Goal: Find specific page/section: Find specific page/section

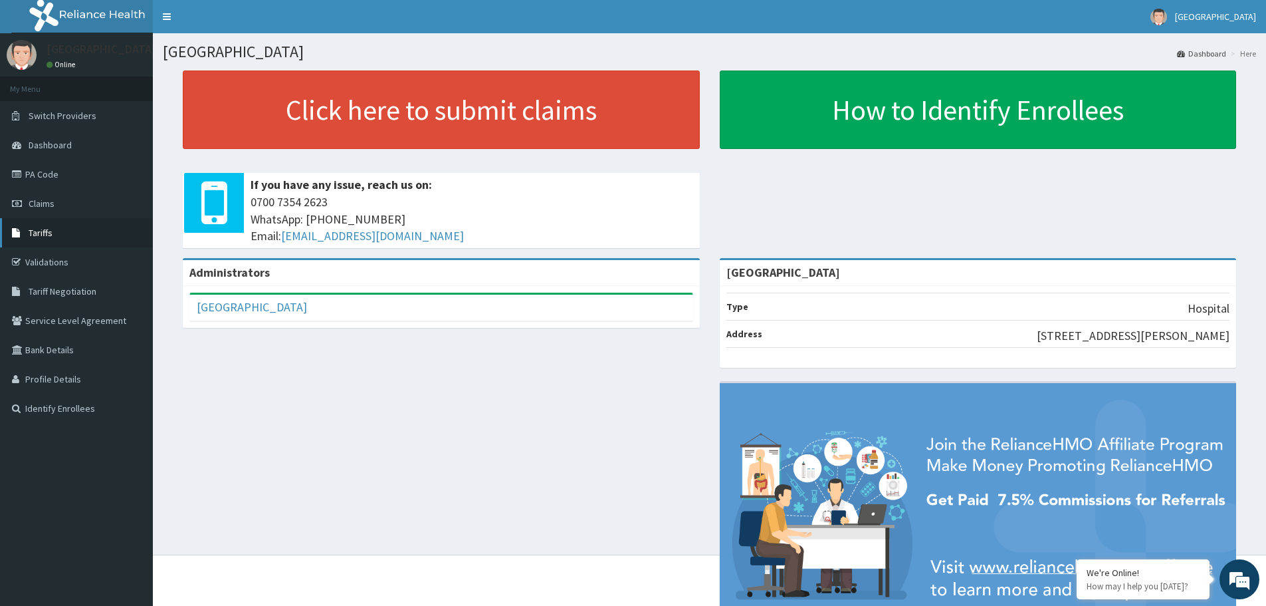
click at [53, 238] on link "Tariffs" at bounding box center [76, 232] width 153 height 29
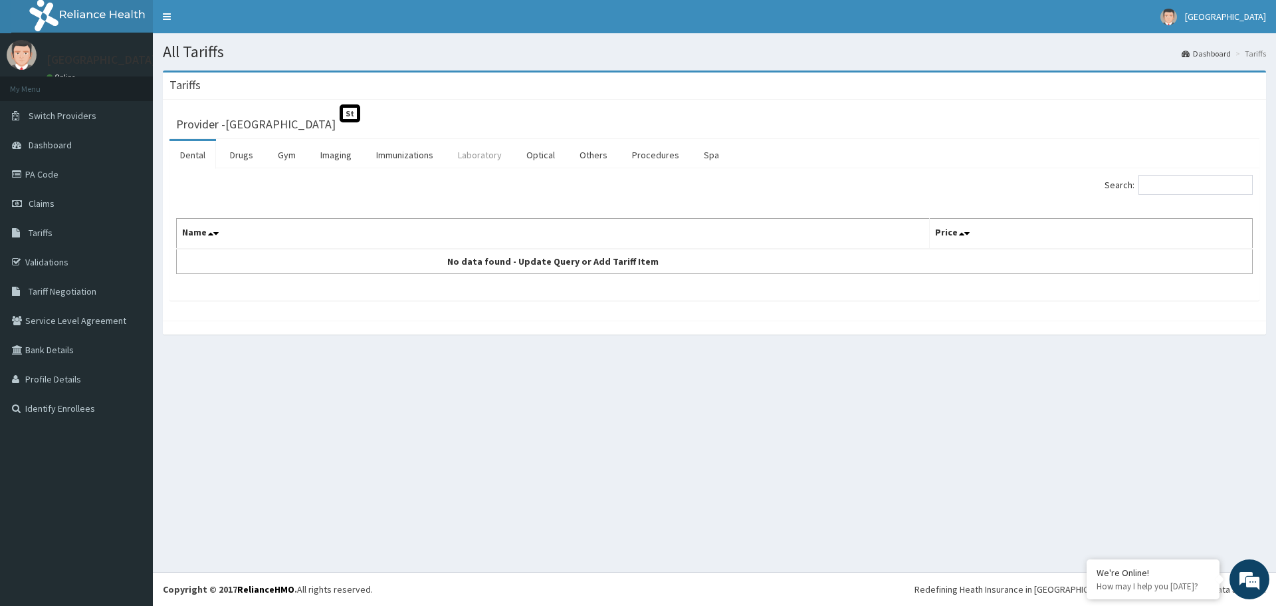
click at [482, 155] on link "Laboratory" at bounding box center [479, 155] width 65 height 28
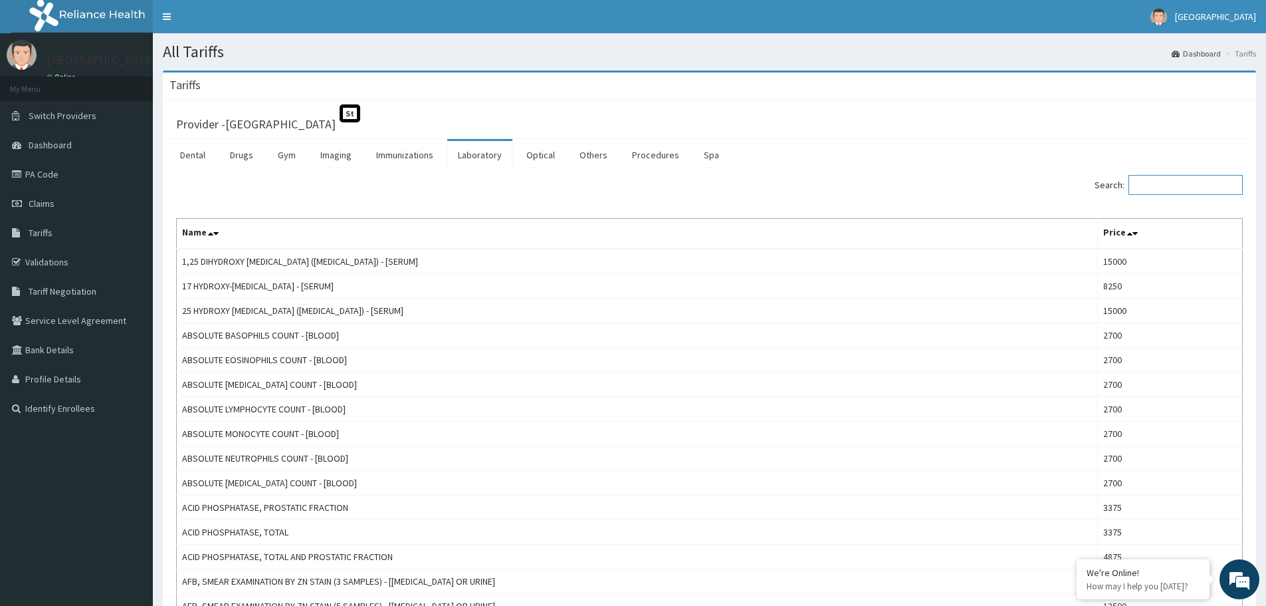
click at [1167, 189] on input "Search:" at bounding box center [1186, 185] width 114 height 20
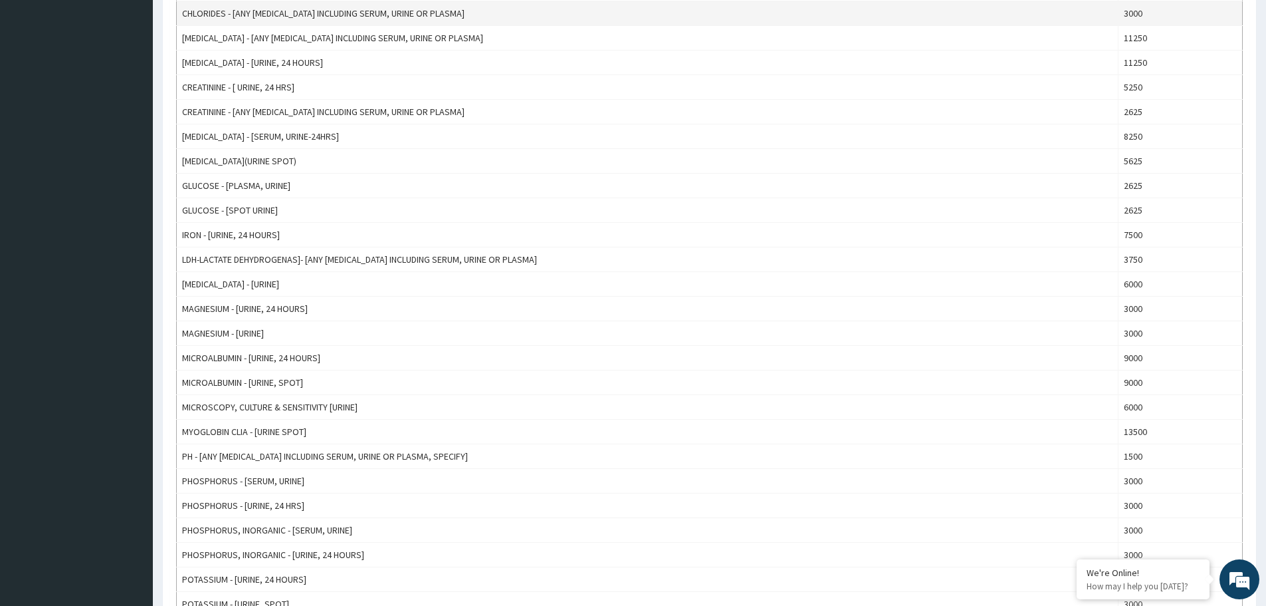
scroll to position [676, 0]
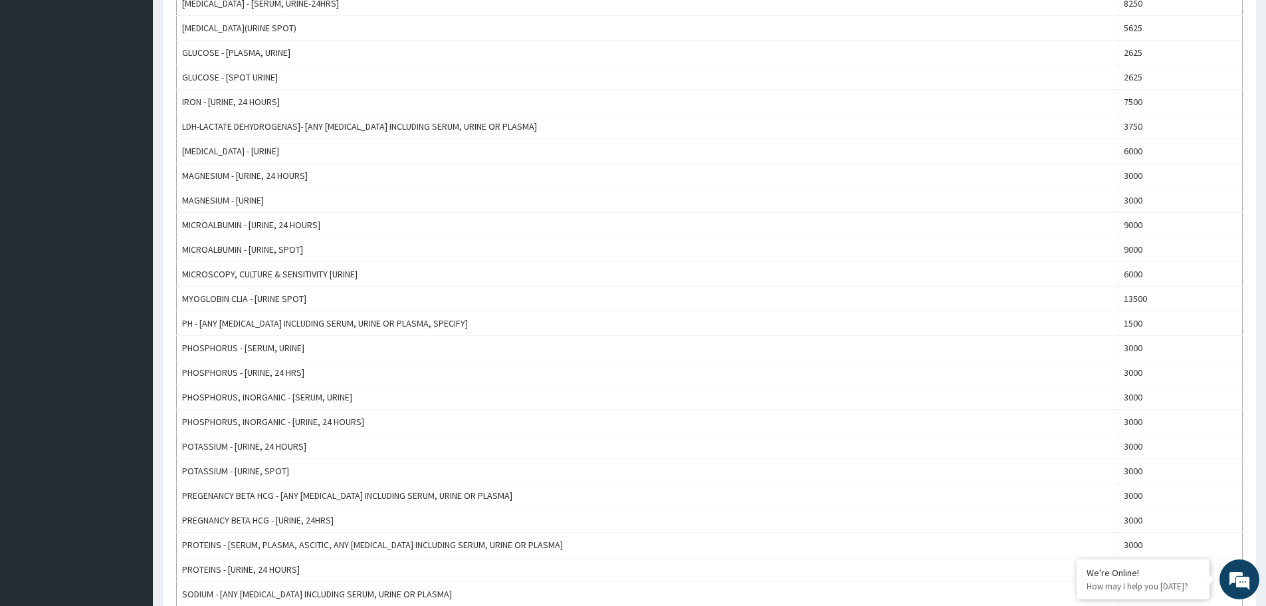
type input "URINE"
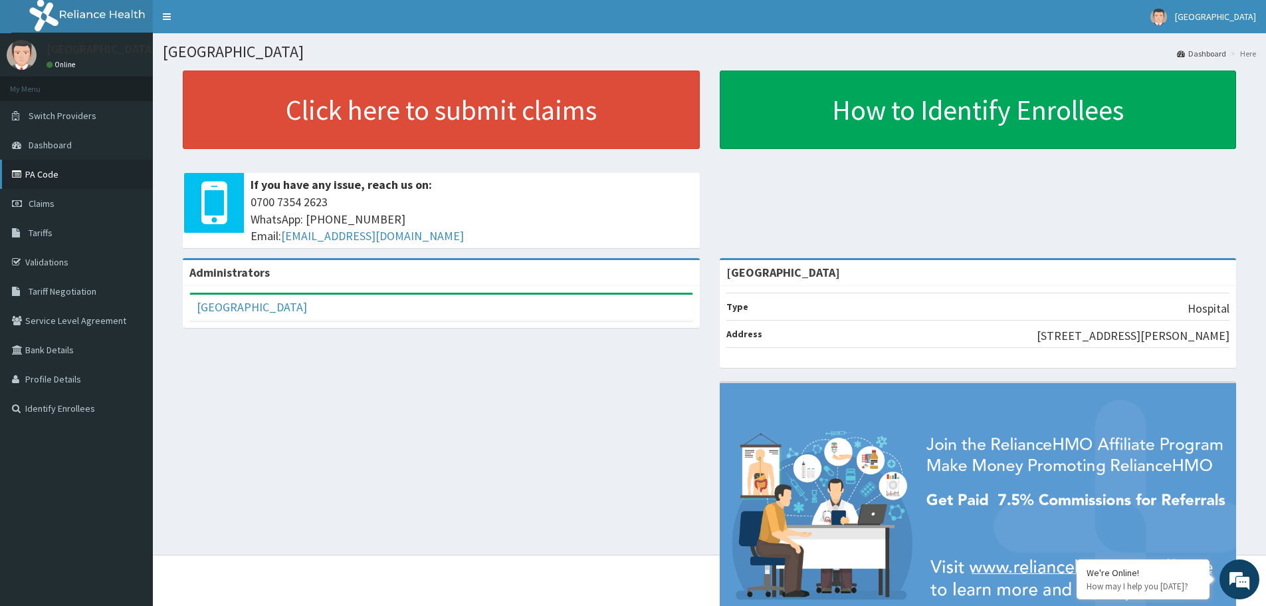
click at [69, 179] on link "PA Code" at bounding box center [76, 174] width 153 height 29
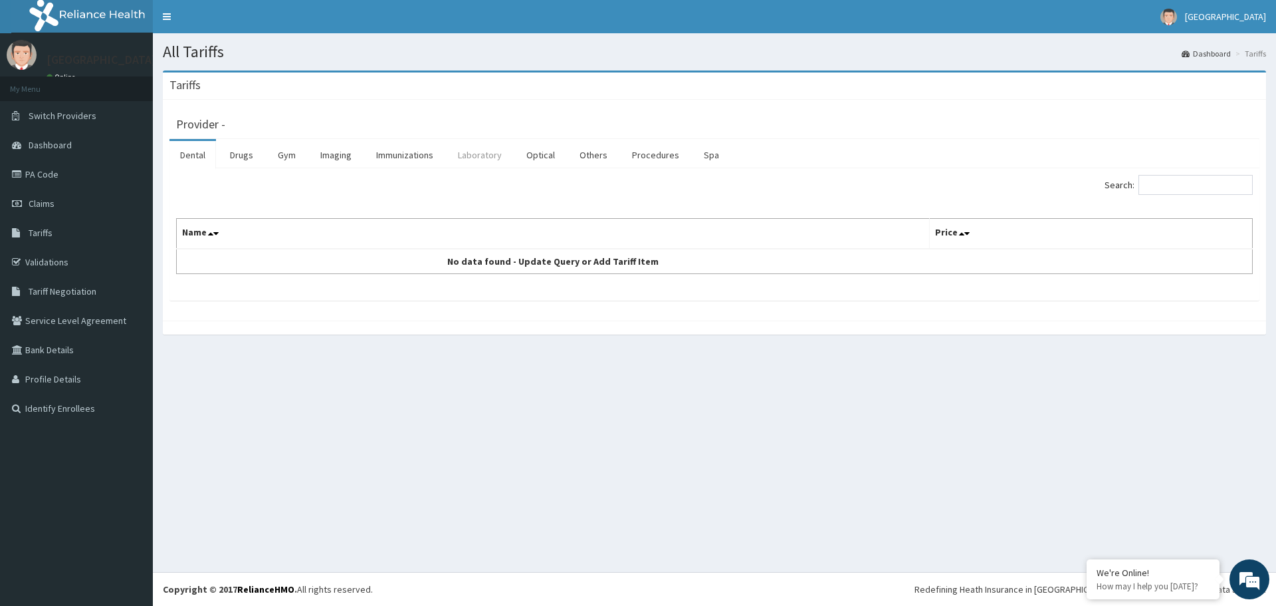
click at [487, 160] on link "Laboratory" at bounding box center [479, 155] width 65 height 28
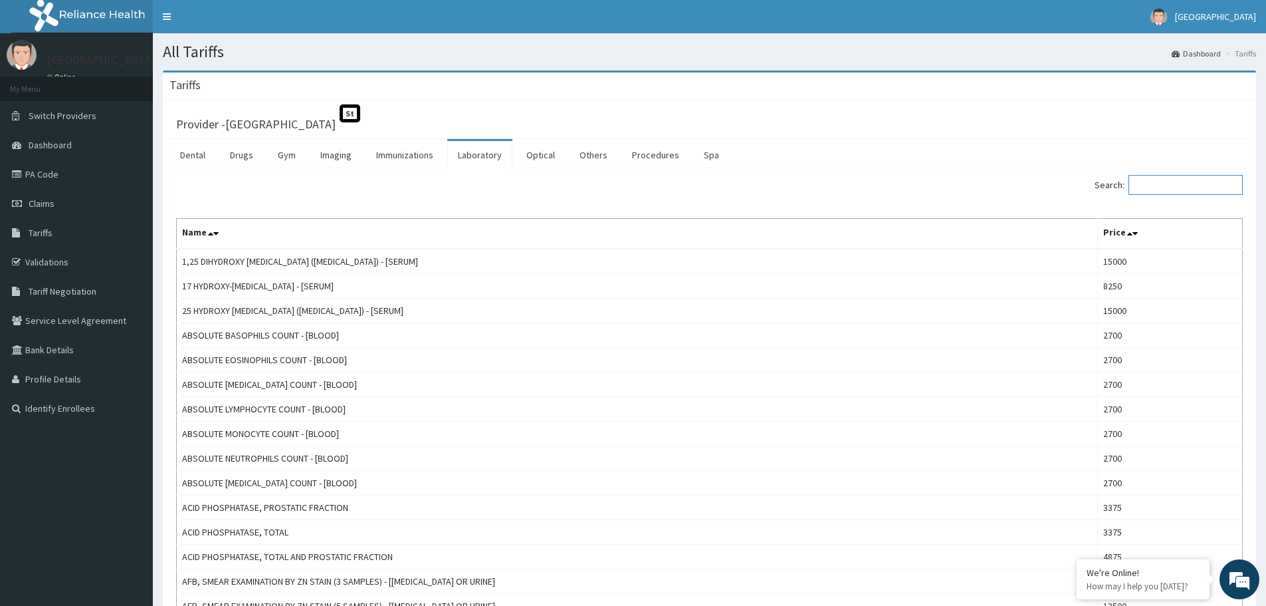
click at [1163, 186] on input "Search:" at bounding box center [1186, 185] width 114 height 20
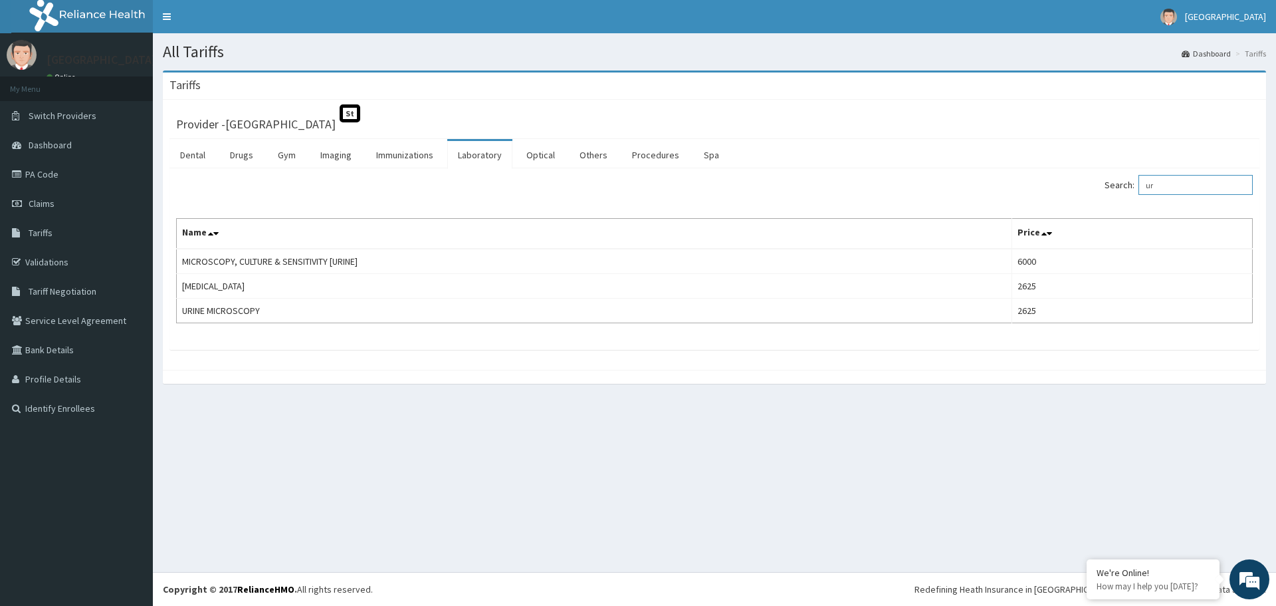
type input "u"
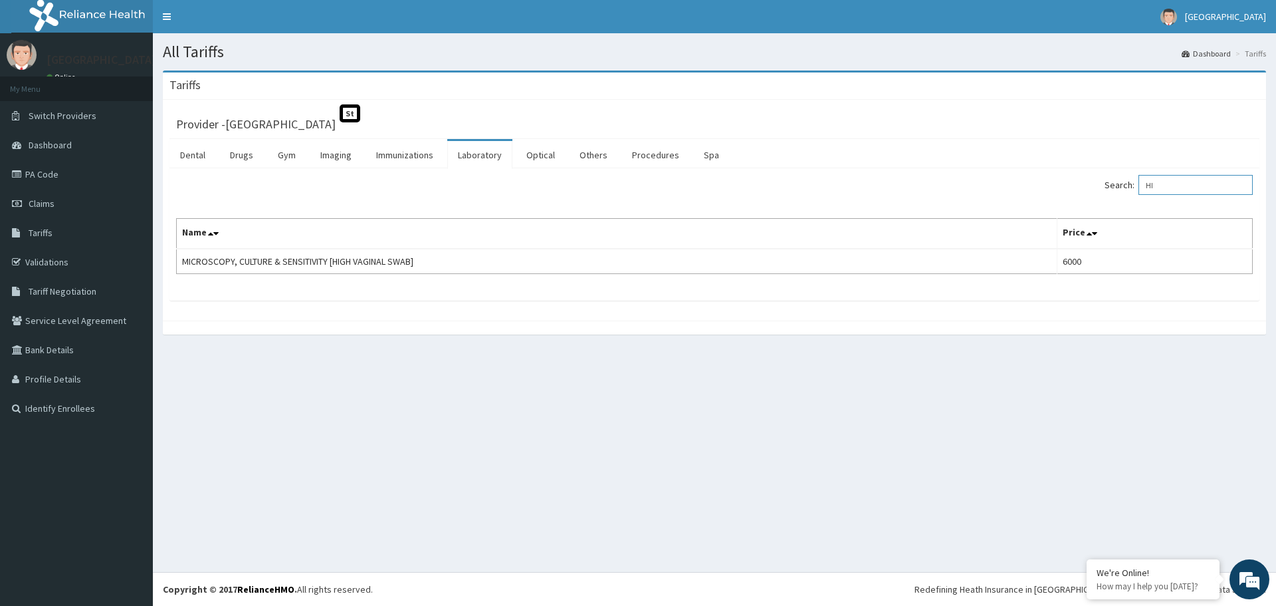
type input "H"
